Goal: Information Seeking & Learning: Learn about a topic

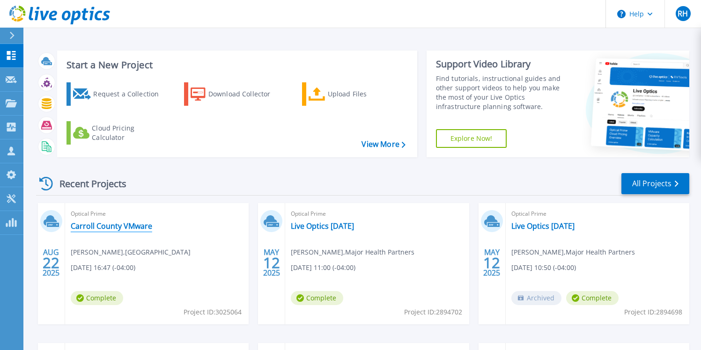
click at [107, 229] on link "Carroll County VMware" at bounding box center [111, 226] width 81 height 9
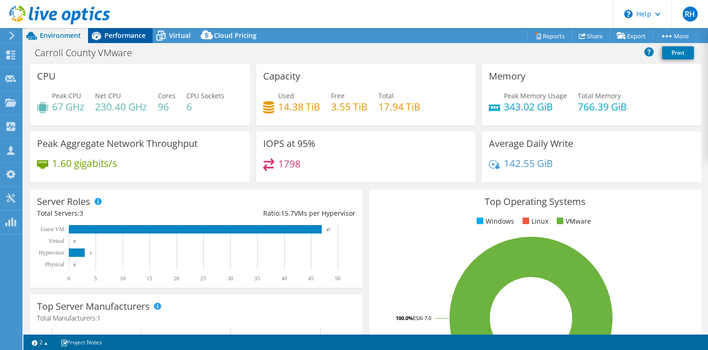
click at [120, 40] on div "Performance" at bounding box center [120, 35] width 65 height 15
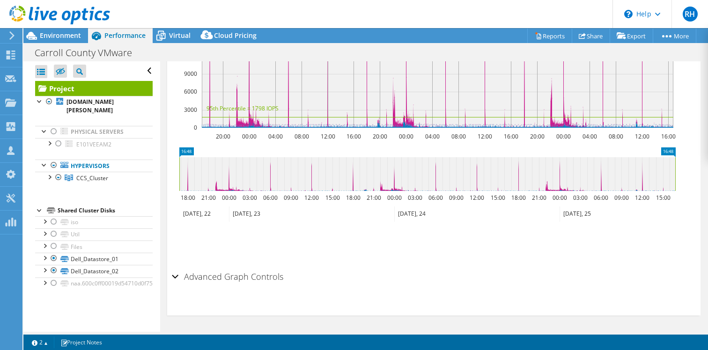
scroll to position [335, 0]
click at [471, 188] on icon at bounding box center [427, 174] width 496 height 34
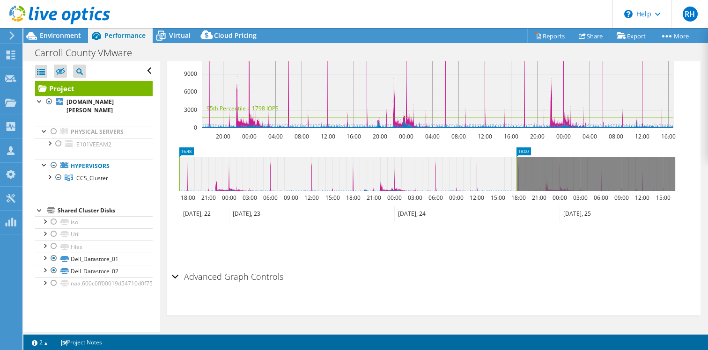
drag, startPoint x: 674, startPoint y: 183, endPoint x: 516, endPoint y: 187, distance: 158.8
click at [516, 187] on rect at bounding box center [517, 174] width 4 height 34
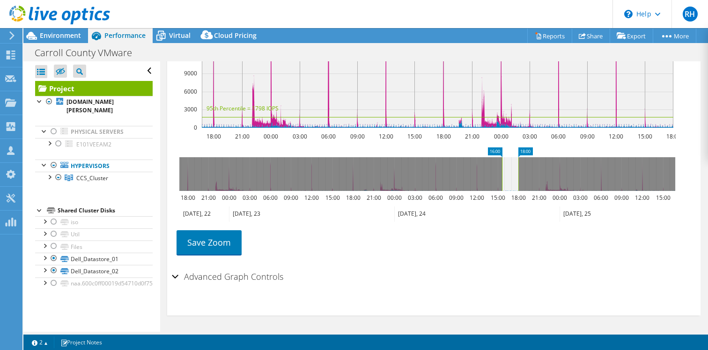
drag, startPoint x: 179, startPoint y: 166, endPoint x: 502, endPoint y: 189, distance: 323.5
click at [502, 189] on rect at bounding box center [502, 174] width 4 height 34
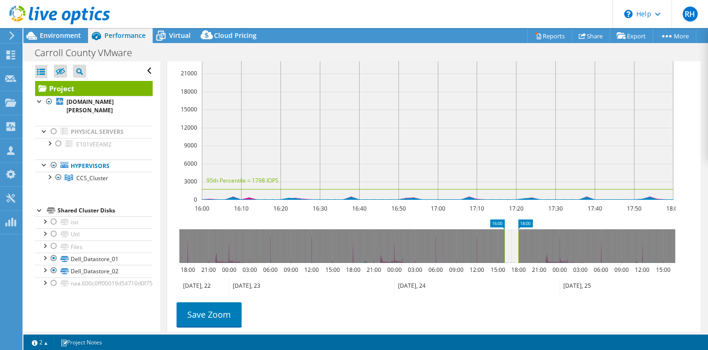
scroll to position [253, 0]
click at [511, 250] on icon at bounding box center [509, 246] width 14 height 34
click at [506, 250] on icon at bounding box center [507, 246] width 14 height 34
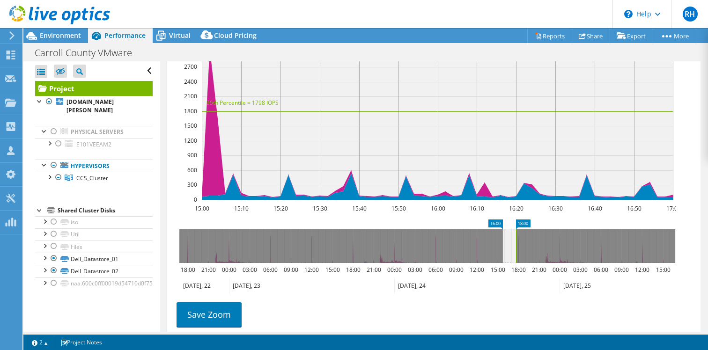
drag, startPoint x: 506, startPoint y: 250, endPoint x: 511, endPoint y: 250, distance: 4.7
click at [511, 250] on icon at bounding box center [509, 246] width 14 height 34
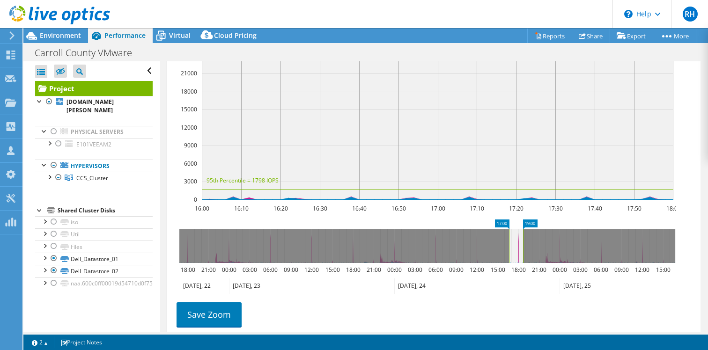
drag, startPoint x: 511, startPoint y: 250, endPoint x: 516, endPoint y: 251, distance: 4.7
click at [516, 251] on icon at bounding box center [516, 246] width 14 height 34
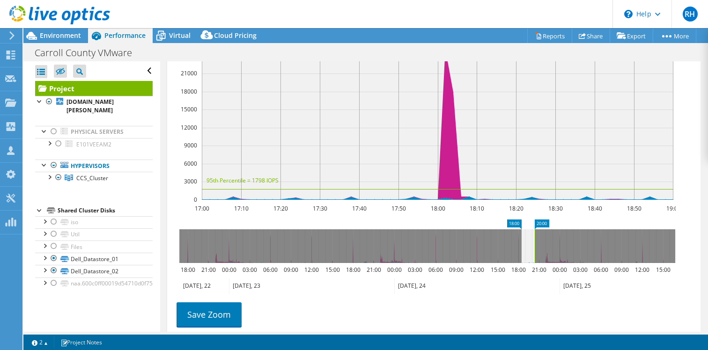
drag, startPoint x: 516, startPoint y: 251, endPoint x: 525, endPoint y: 252, distance: 9.9
click at [525, 252] on icon at bounding box center [528, 246] width 14 height 34
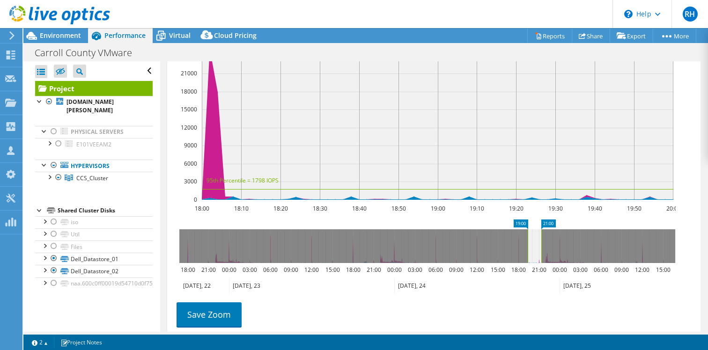
drag, startPoint x: 525, startPoint y: 252, endPoint x: 535, endPoint y: 252, distance: 9.4
click at [535, 252] on icon at bounding box center [535, 246] width 14 height 34
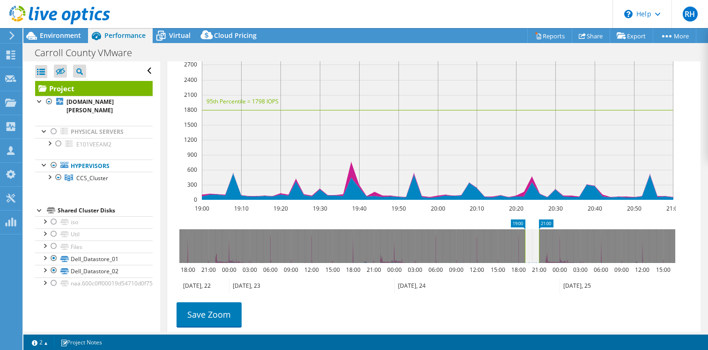
click at [535, 252] on icon at bounding box center [532, 246] width 14 height 34
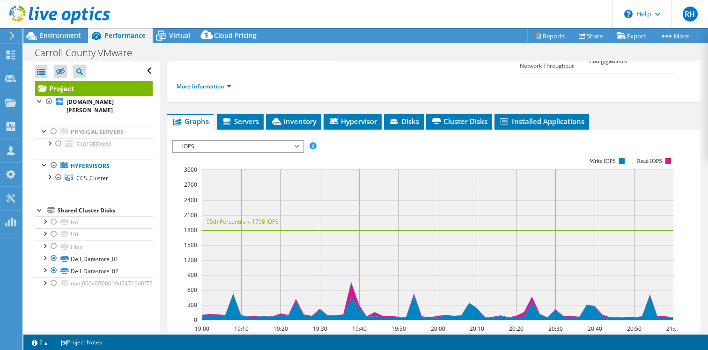
scroll to position [132, 0]
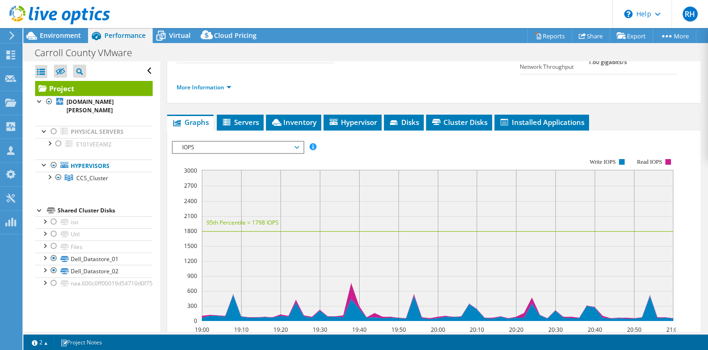
click at [244, 153] on span "IOPS" at bounding box center [237, 147] width 120 height 11
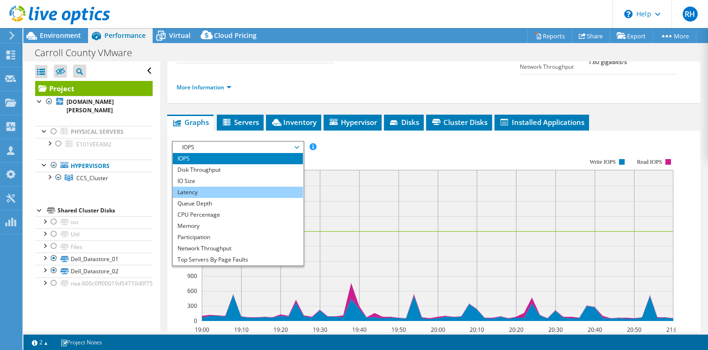
click at [240, 198] on li "Latency" at bounding box center [238, 192] width 130 height 11
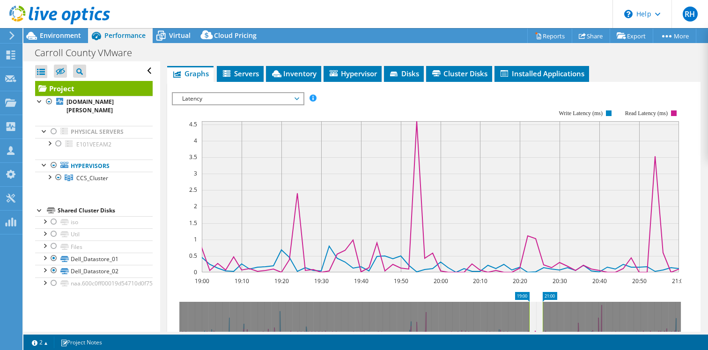
scroll to position [200, 0]
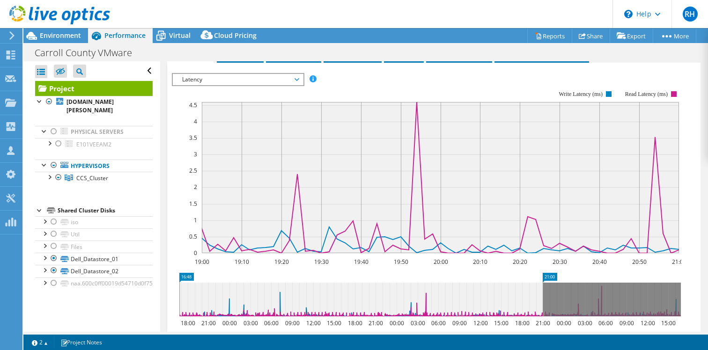
drag, startPoint x: 530, startPoint y: 309, endPoint x: 171, endPoint y: 316, distance: 358.8
click at [173, 317] on icon "21:00 16:48 18:00 21:00 00:00 03:00 06:00 09:00 12:00 15:00 18:00 21:00 00:00 0…" at bounding box center [430, 310] width 517 height 75
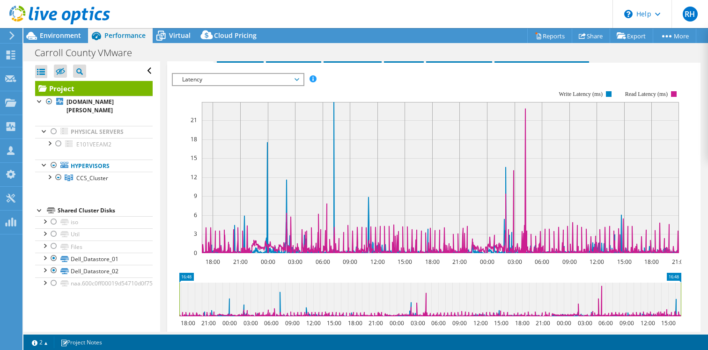
drag, startPoint x: 542, startPoint y: 302, endPoint x: 689, endPoint y: 314, distance: 147.1
click at [689, 314] on section "IOPS Disk Throughput IO Size Latency Queue Depth CPU Percentage Memory Page Fau…" at bounding box center [433, 252] width 533 height 378
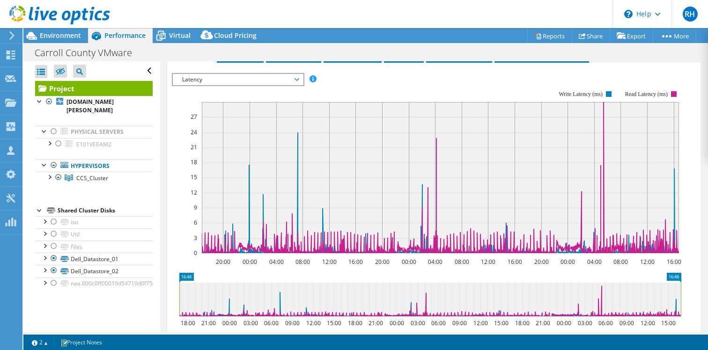
click at [173, 217] on rect at bounding box center [427, 172] width 510 height 187
click at [171, 221] on section "IOPS Disk Throughput IO Size Latency Queue Depth CPU Percentage Memory Page Fau…" at bounding box center [433, 252] width 533 height 378
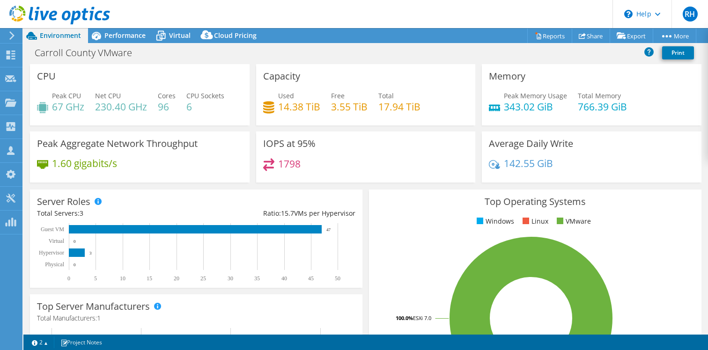
select select "USD"
